Goal: Find specific page/section: Find specific page/section

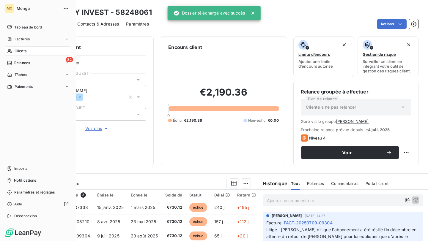
click at [7, 51] on icon at bounding box center [9, 51] width 5 height 5
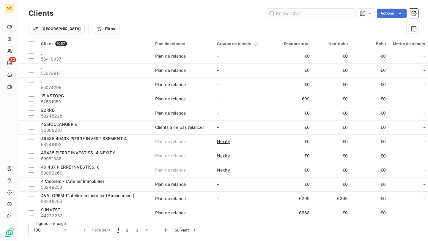
click at [298, 11] on input "text" at bounding box center [310, 14] width 89 height 10
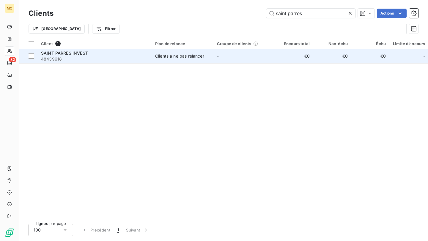
type input "saint parres"
click at [112, 59] on span "48439618" at bounding box center [94, 59] width 107 height 6
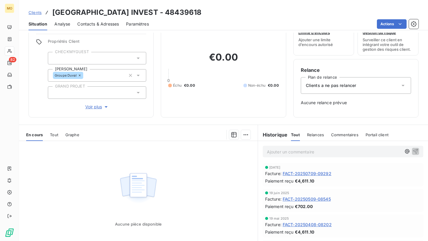
scroll to position [51, 0]
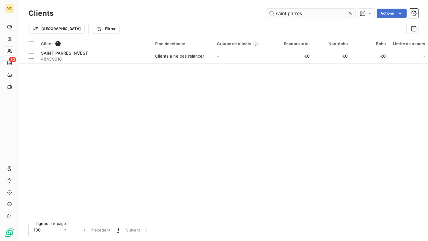
click at [294, 14] on input "saint parres" at bounding box center [310, 14] width 89 height 10
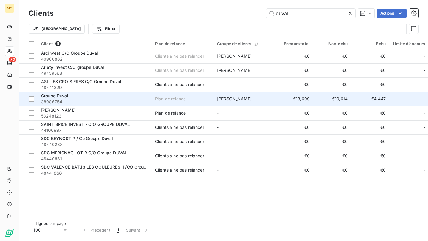
type input "duval"
click at [92, 100] on span "38986754" at bounding box center [94, 102] width 107 height 6
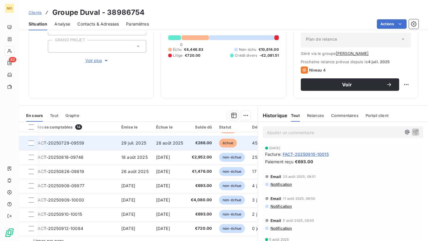
scroll to position [98, 0]
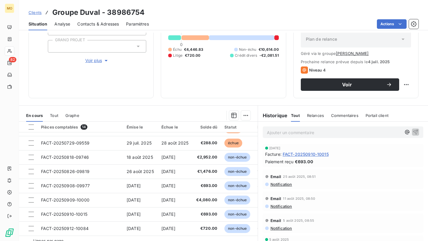
click at [36, 12] on span "Clients" at bounding box center [35, 12] width 13 height 5
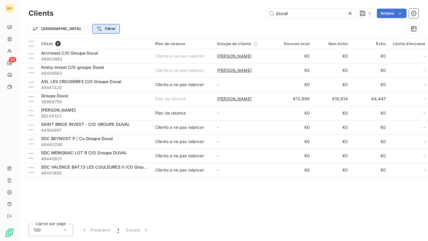
click at [77, 30] on html "MO 82 Clients duval Actions Trier Filtrer Client 9 Plan de relance Groupe de cl…" at bounding box center [214, 120] width 428 height 241
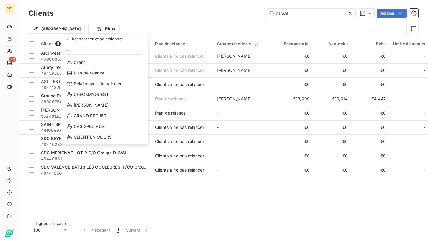
click at [92, 46] on input "Rechercher et sélectionner" at bounding box center [104, 45] width 75 height 12
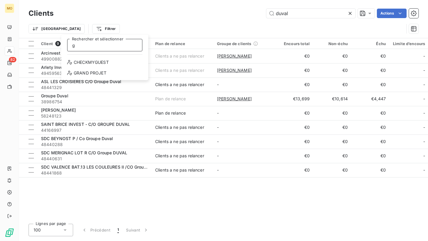
click at [94, 43] on input "g" at bounding box center [104, 45] width 75 height 12
type input "g"
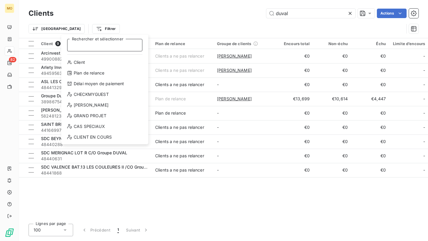
type input "f"
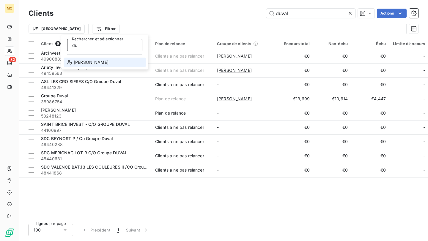
type input "du"
click at [84, 63] on div "[PERSON_NAME]" at bounding box center [105, 63] width 82 height 10
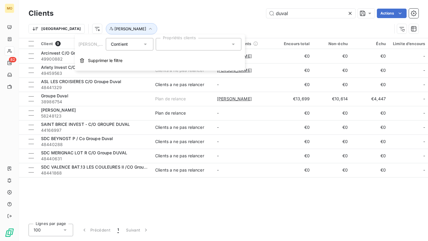
click at [159, 46] on div at bounding box center [199, 44] width 86 height 12
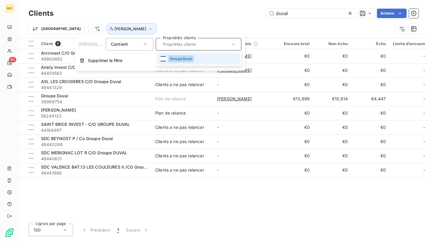
click at [161, 60] on div at bounding box center [163, 58] width 5 height 5
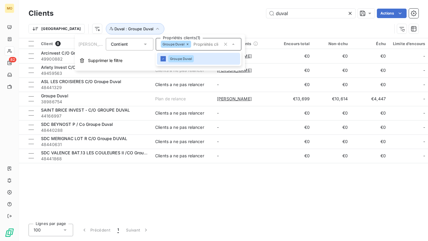
click at [211, 21] on div "Trier Duval : Groupe Duval" at bounding box center [224, 29] width 390 height 18
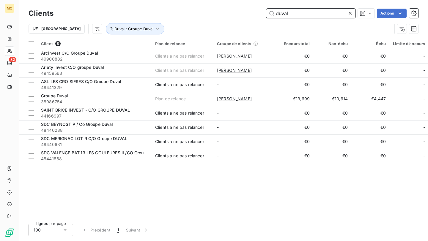
click at [287, 10] on input "duval" at bounding box center [310, 14] width 89 height 10
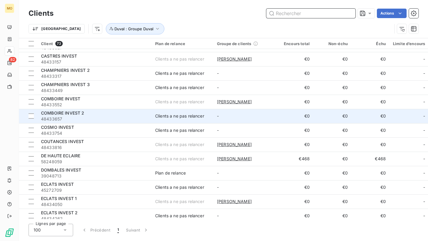
scroll to position [198, 0]
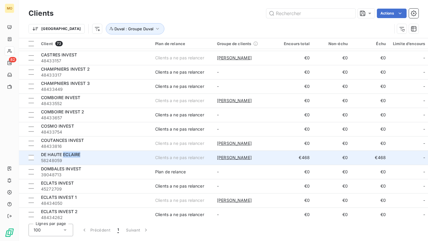
click at [63, 154] on span "DE HAUTE ECLAIRE" at bounding box center [60, 154] width 39 height 5
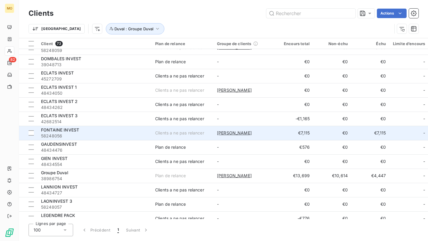
scroll to position [309, 0]
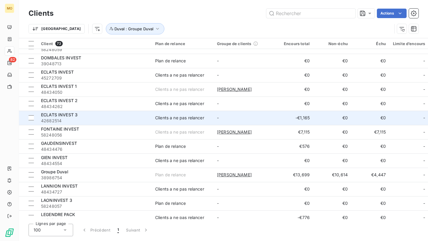
click at [95, 120] on span "42682514" at bounding box center [94, 121] width 107 height 6
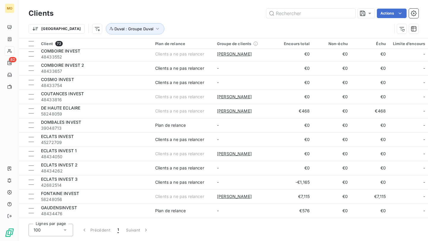
scroll to position [310, 0]
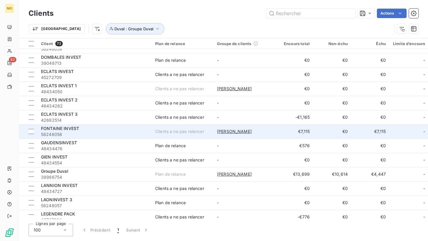
click at [98, 131] on div "FONTAINE INVEST" at bounding box center [94, 129] width 107 height 6
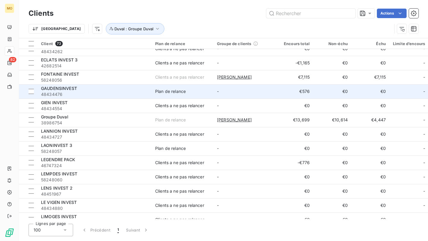
scroll to position [364, 0]
click at [115, 92] on span "48434476" at bounding box center [94, 95] width 107 height 6
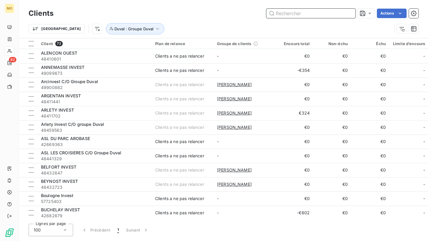
click at [299, 15] on input "text" at bounding box center [310, 14] width 89 height 10
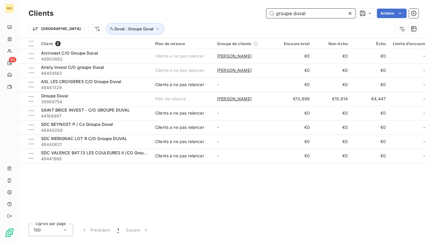
type input "groupe duval"
